Goal: Information Seeking & Learning: Learn about a topic

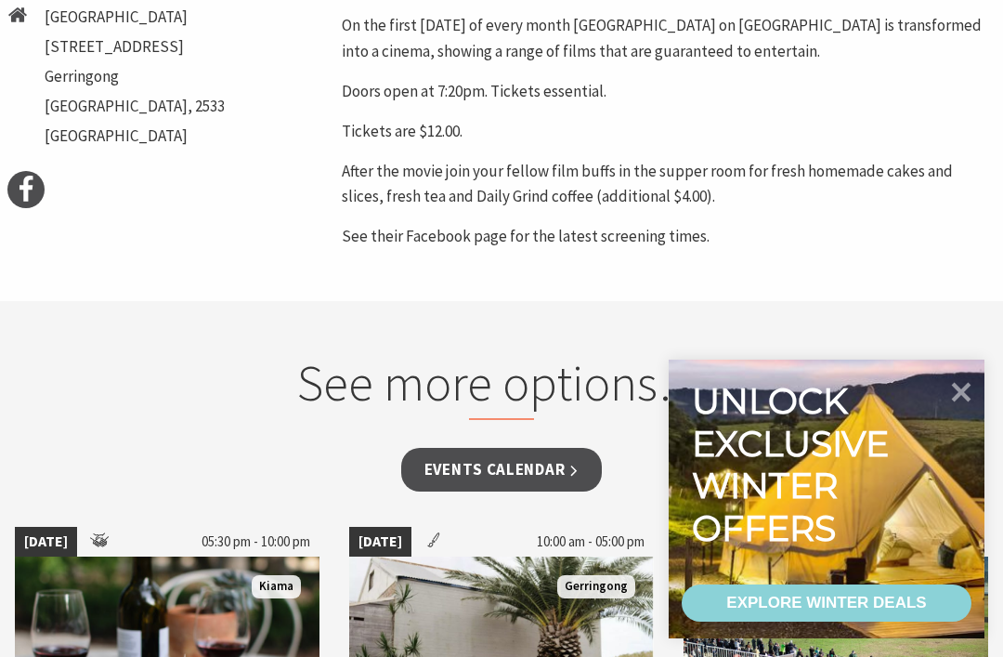
scroll to position [900, 0]
click at [849, 603] on div "EXPLORE WINTER DEALS" at bounding box center [826, 602] width 200 height 37
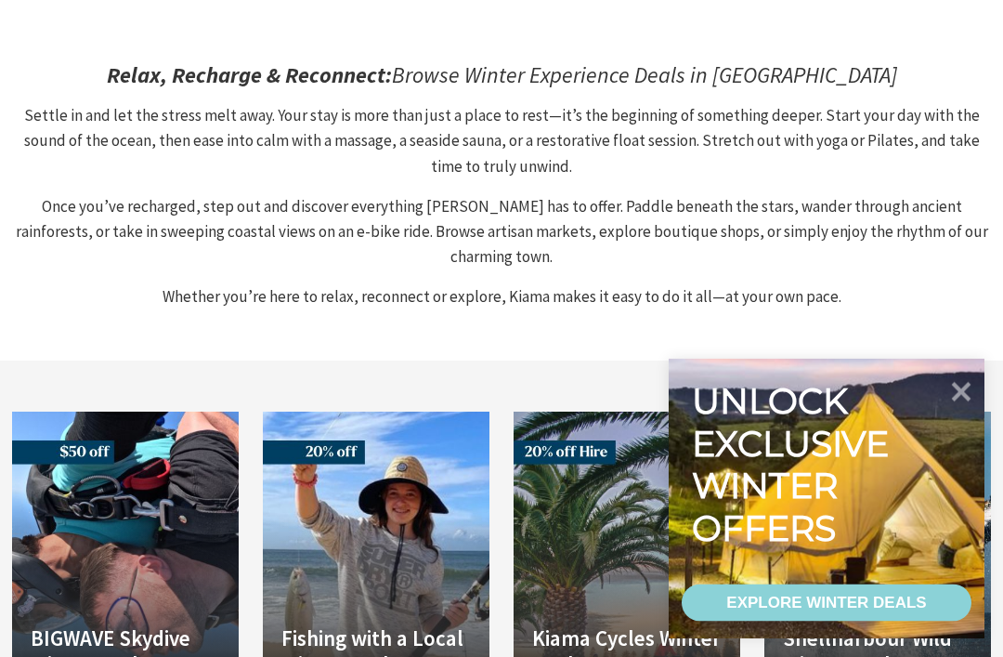
scroll to position [890, 0]
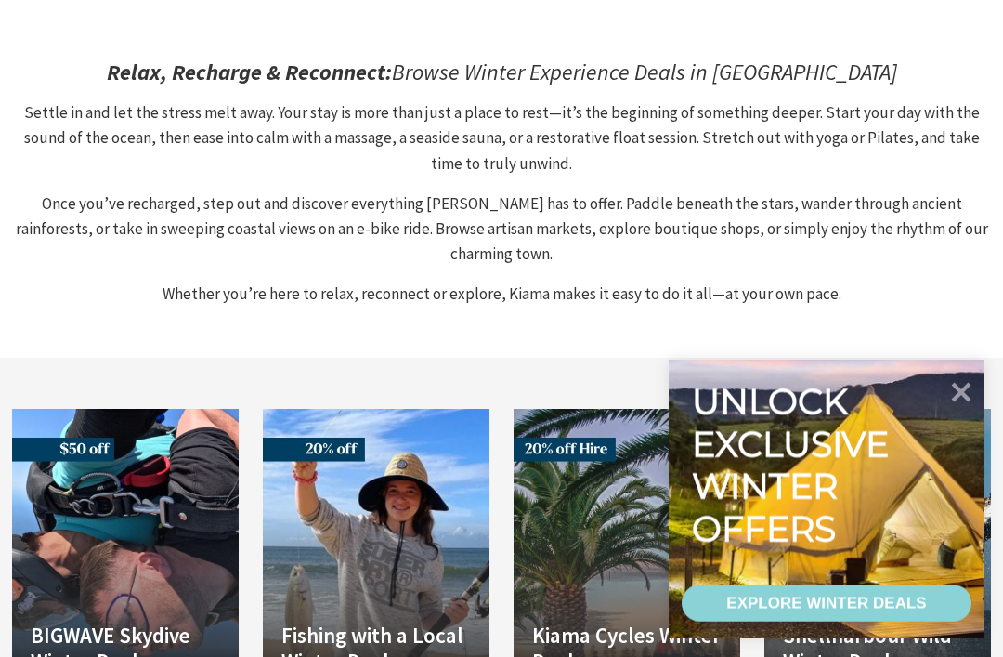
click at [964, 402] on icon at bounding box center [962, 393] width 20 height 20
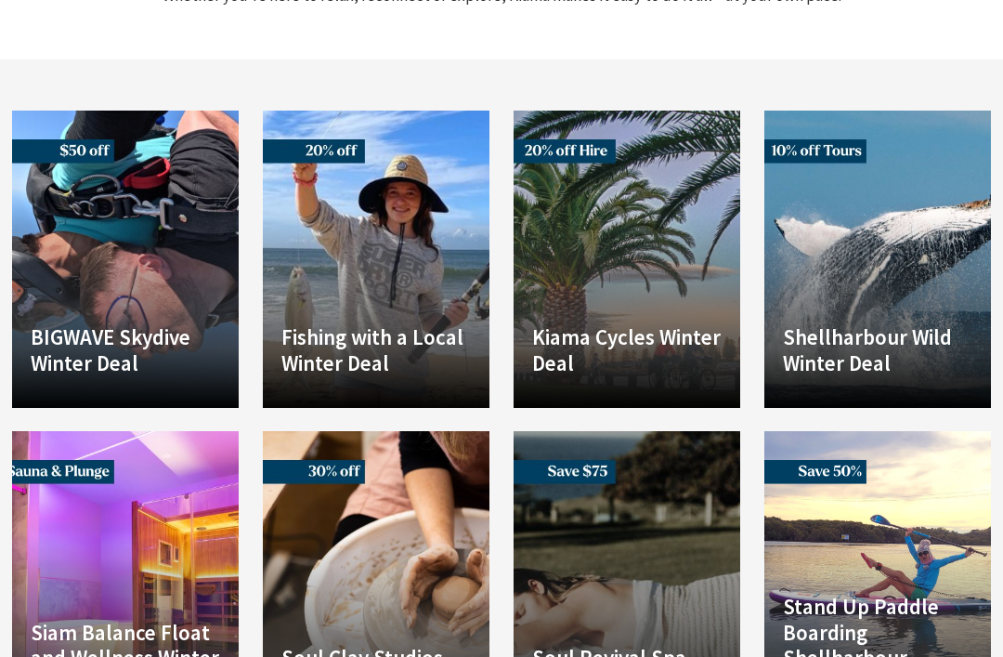
scroll to position [1217, 0]
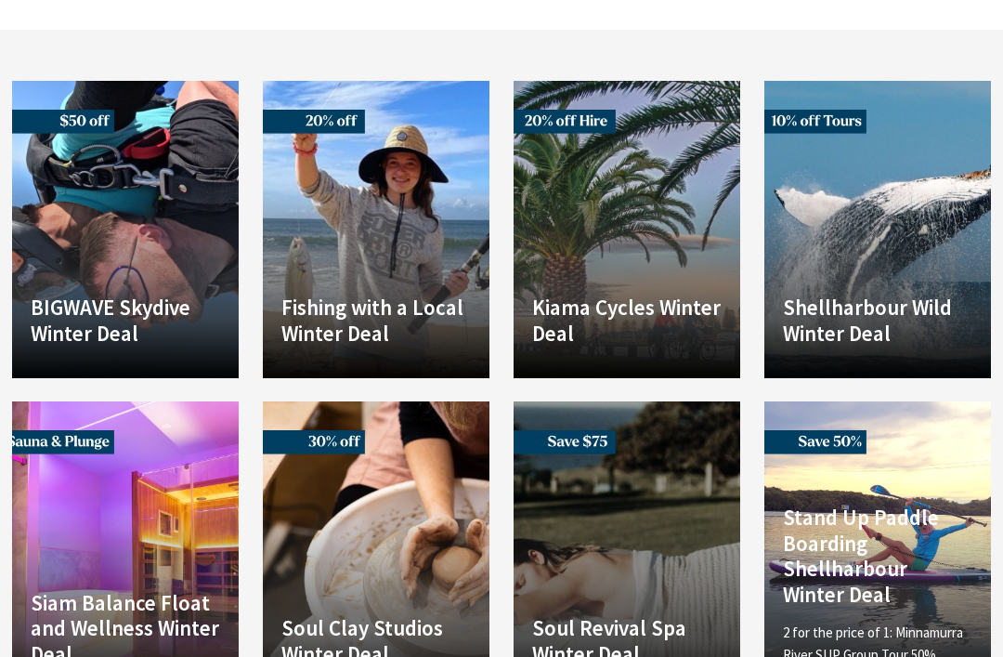
click at [924, 615] on link "Another Image Used Stand Up Paddle Boarding Shellharbour Winter Deal 2 for the …" at bounding box center [877, 549] width 227 height 297
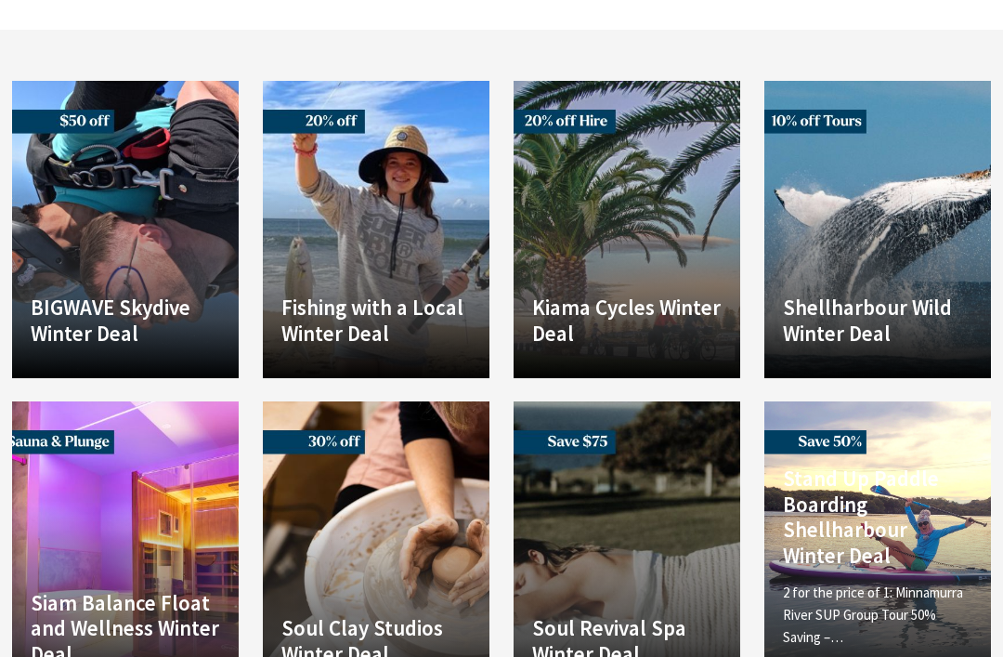
scroll to position [1278, 0]
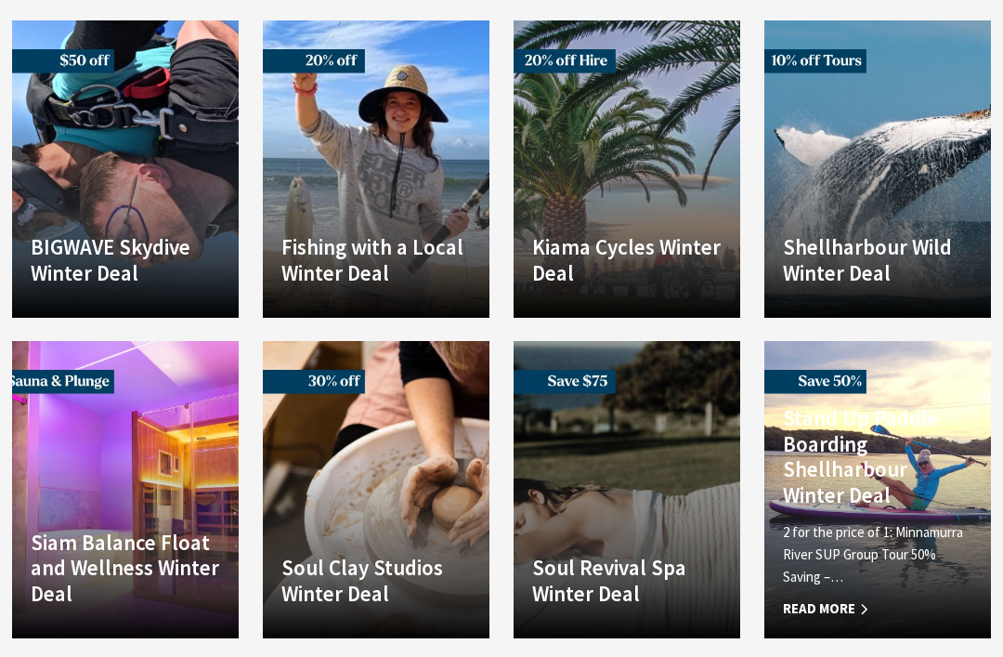
click at [657, 554] on h4 "Soul Revival Spa Winter Deal" at bounding box center [626, 579] width 189 height 51
